Goal: Information Seeking & Learning: Learn about a topic

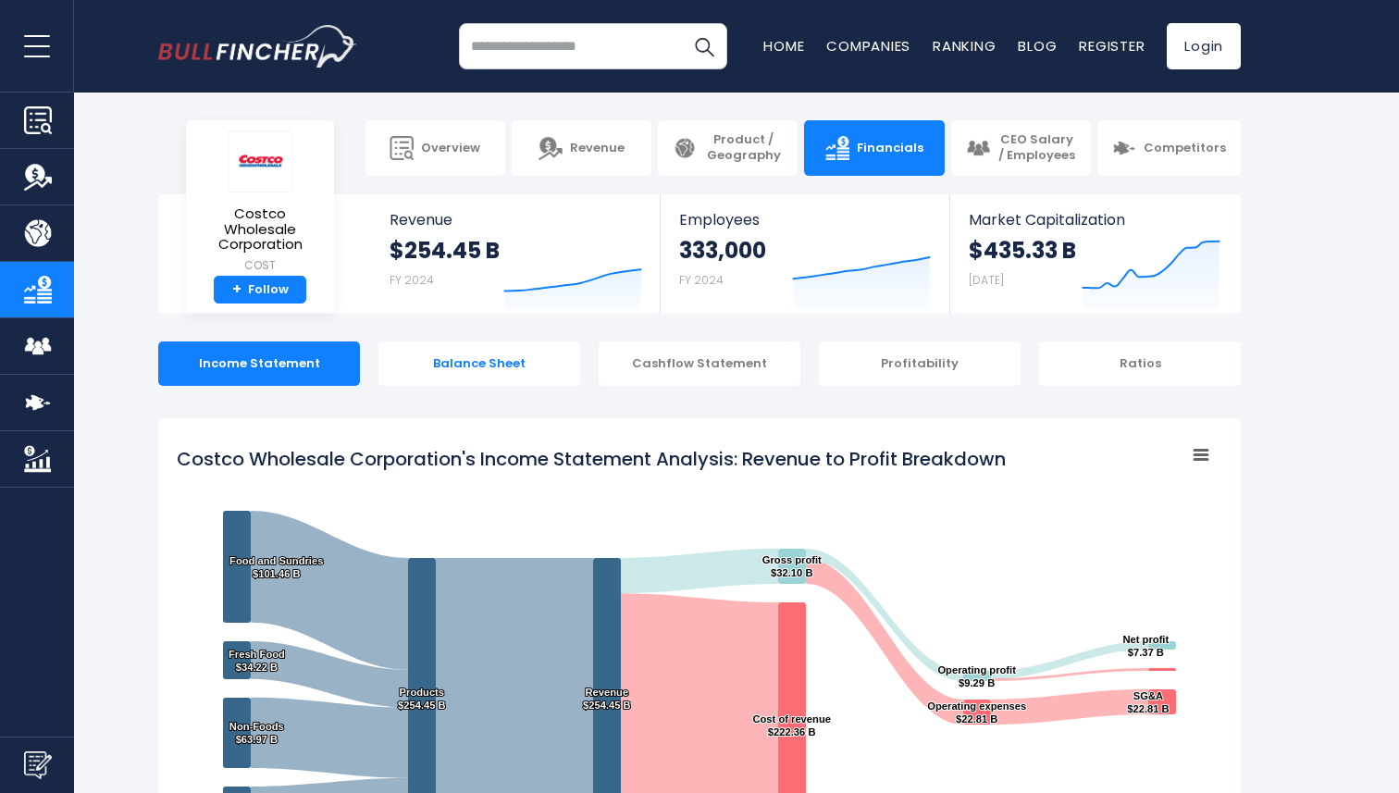
click at [507, 373] on div "Balance Sheet" at bounding box center [480, 364] width 202 height 44
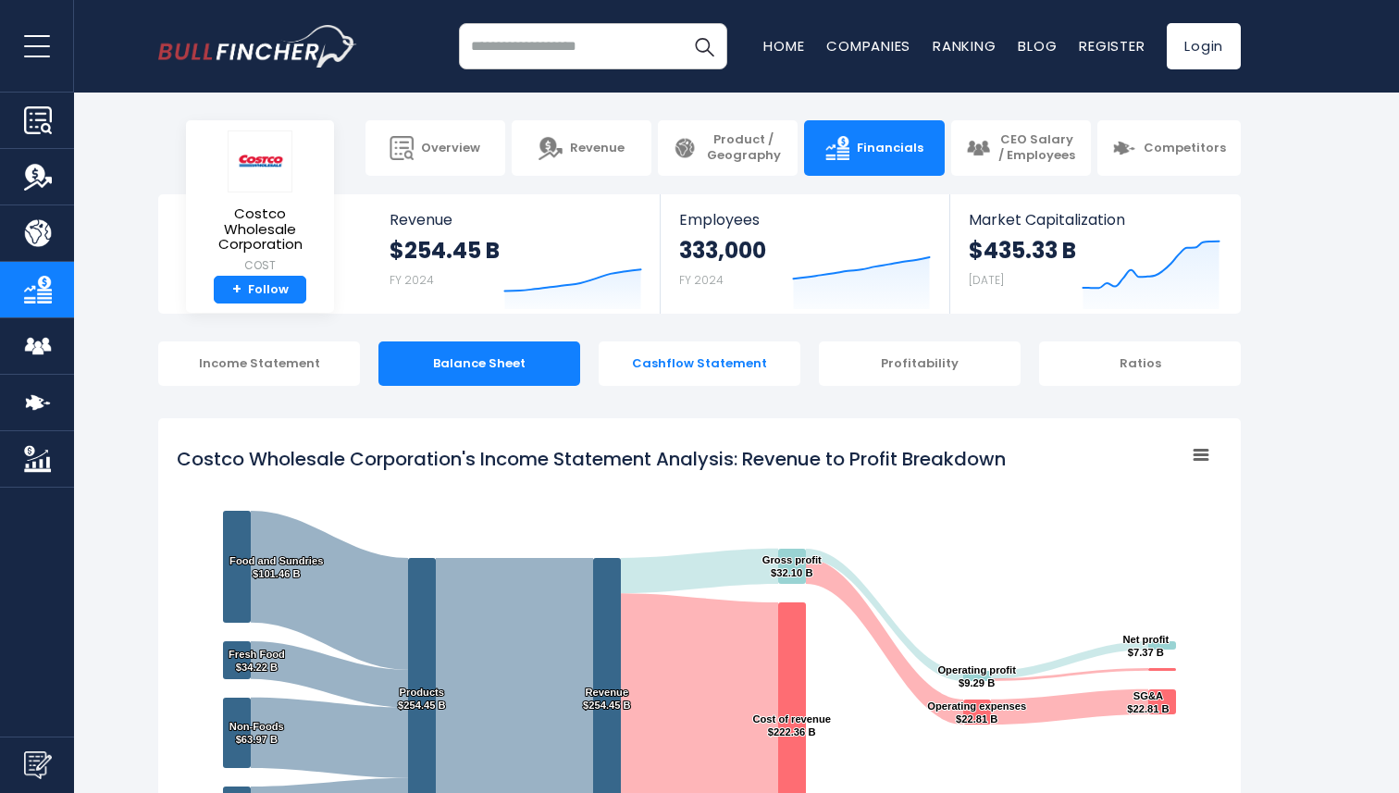
click at [715, 357] on div "Cashflow Statement" at bounding box center [700, 364] width 202 height 44
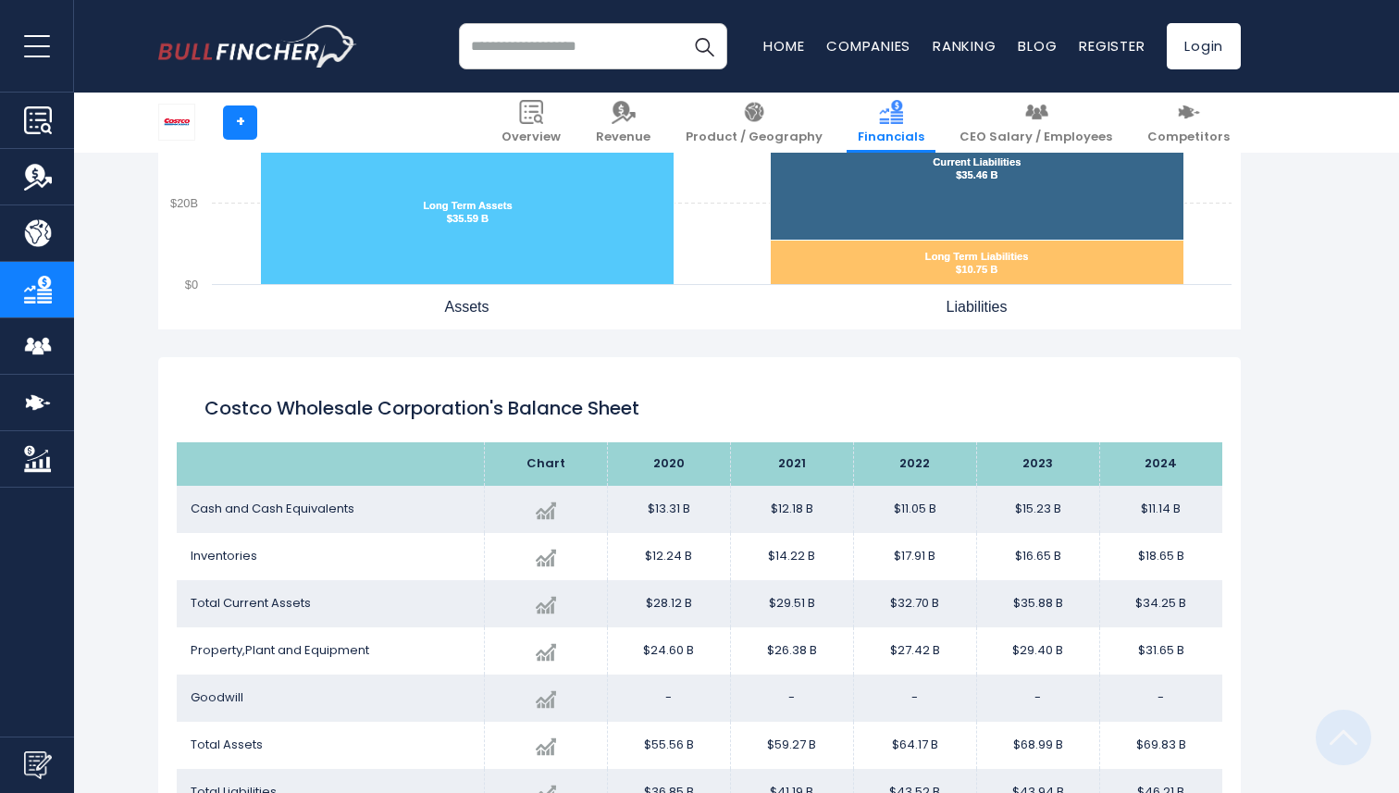
scroll to position [2679, 0]
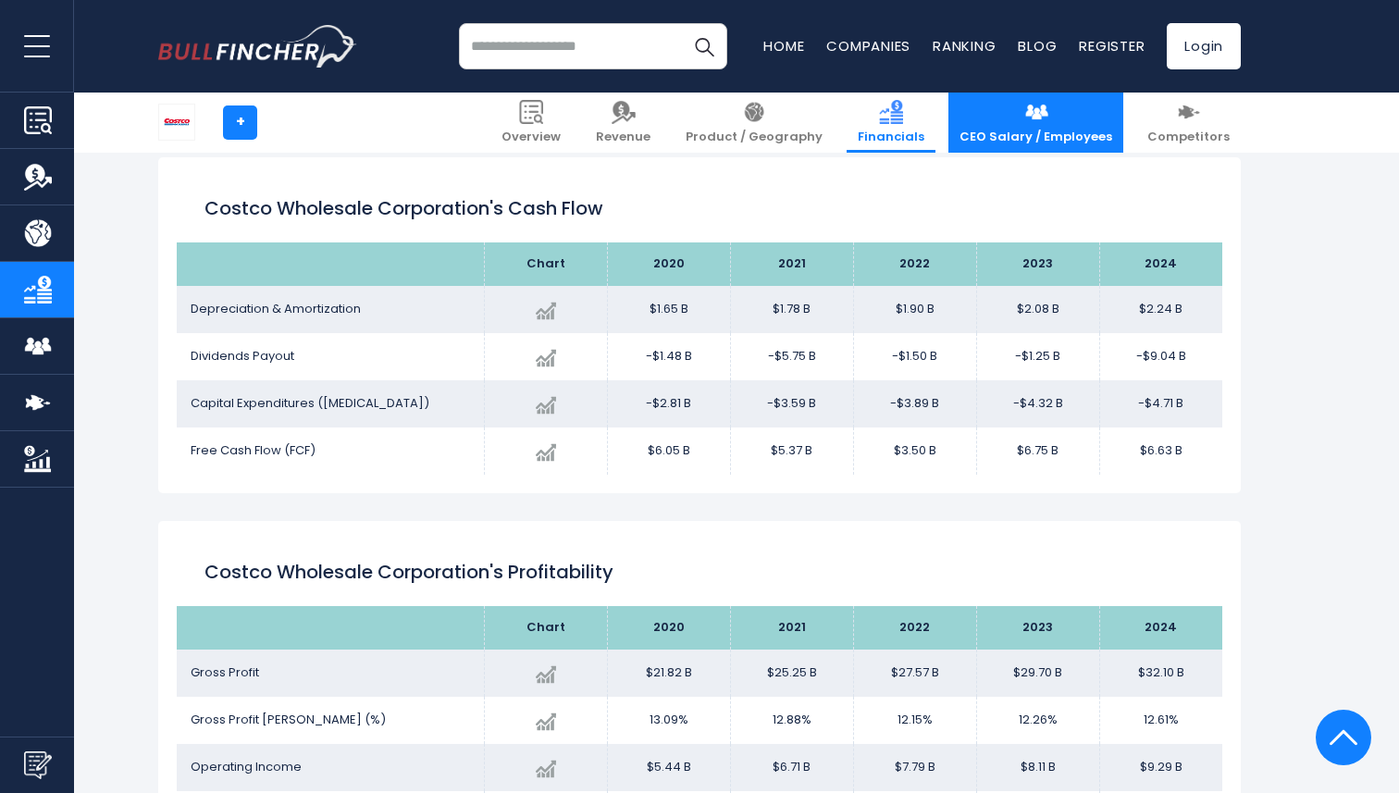
click at [1011, 125] on link "CEO Salary / Employees" at bounding box center [1036, 123] width 175 height 60
